Goal: Task Accomplishment & Management: Manage account settings

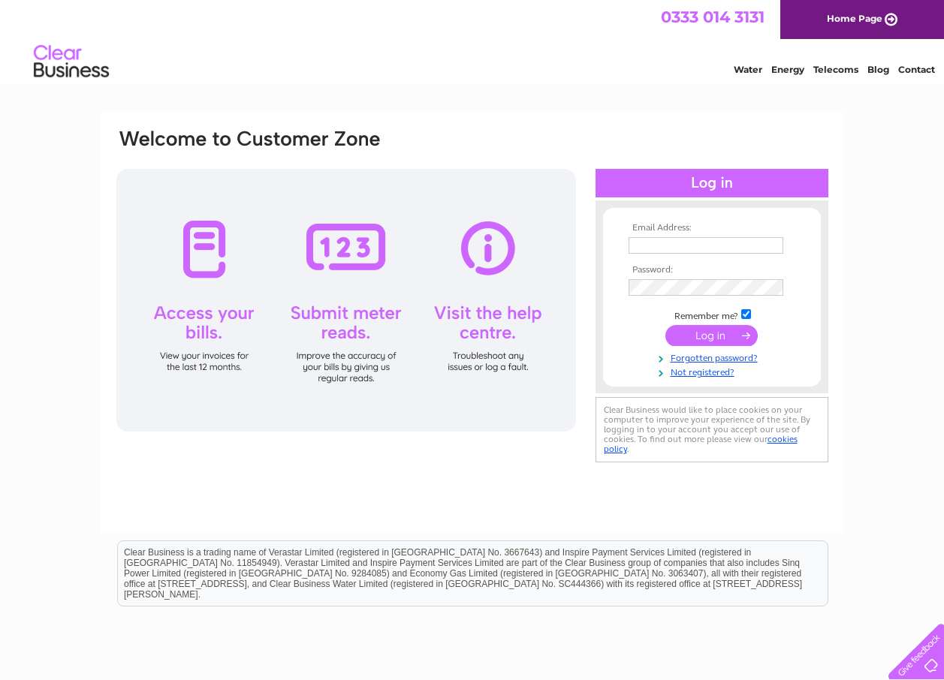
click at [671, 246] on input "text" at bounding box center [706, 245] width 155 height 17
type input "livingstone.mceachran@hotmail.com"
click at [707, 333] on input "submit" at bounding box center [711, 337] width 92 height 21
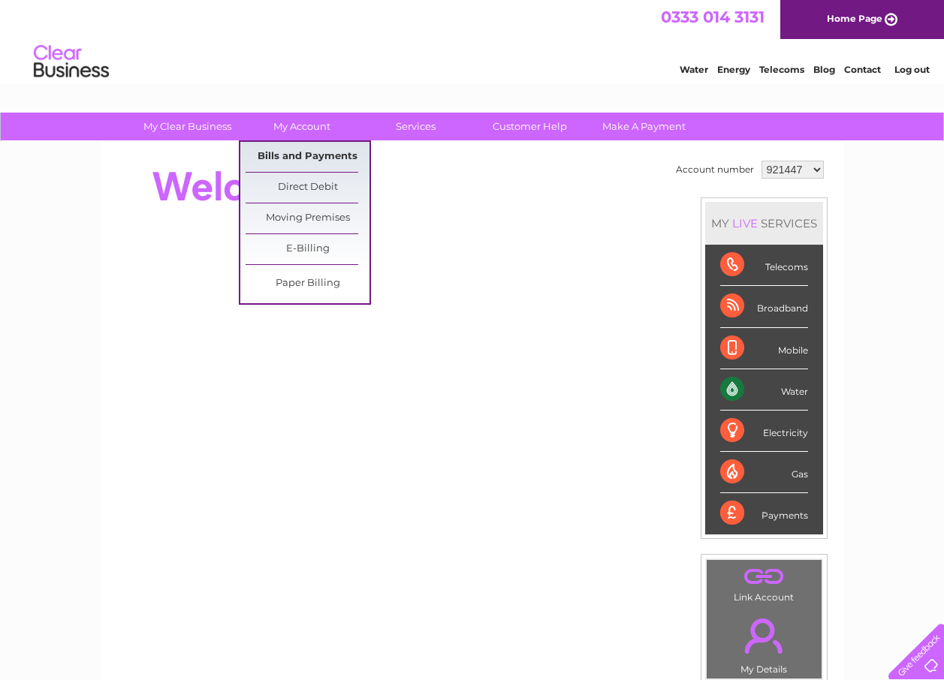
click at [300, 159] on link "Bills and Payments" at bounding box center [308, 157] width 124 height 30
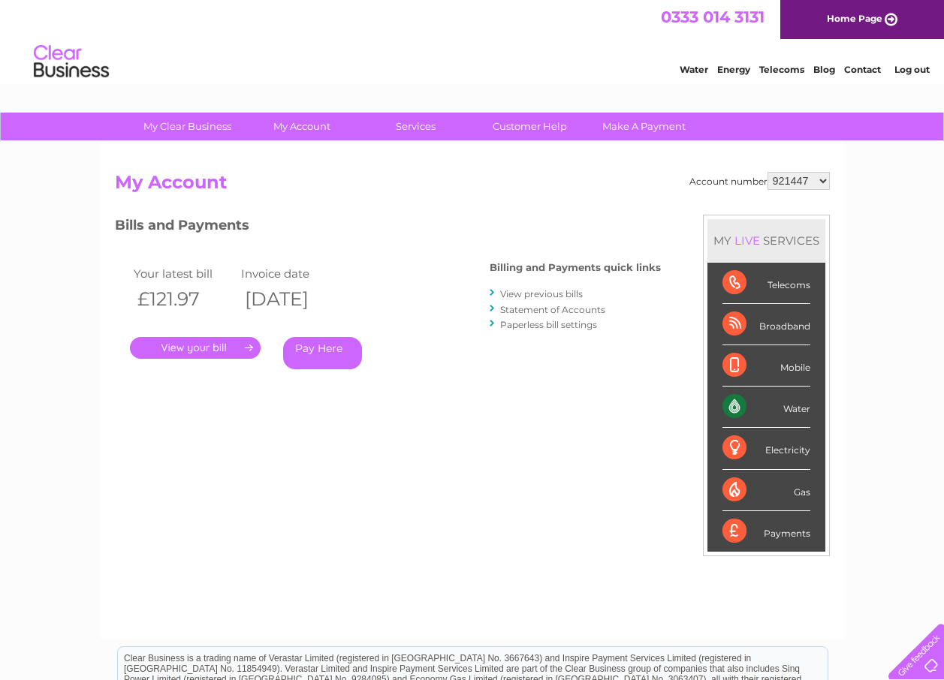
click at [212, 351] on link "." at bounding box center [195, 348] width 131 height 22
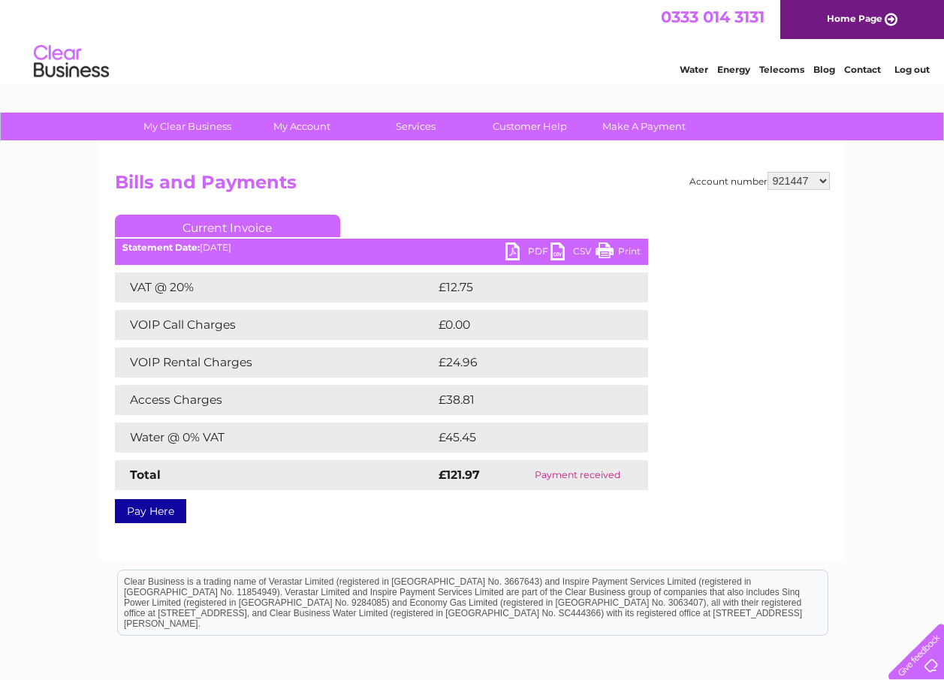
click at [511, 252] on link "PDF" at bounding box center [527, 254] width 45 height 22
